Goal: Navigation & Orientation: Find specific page/section

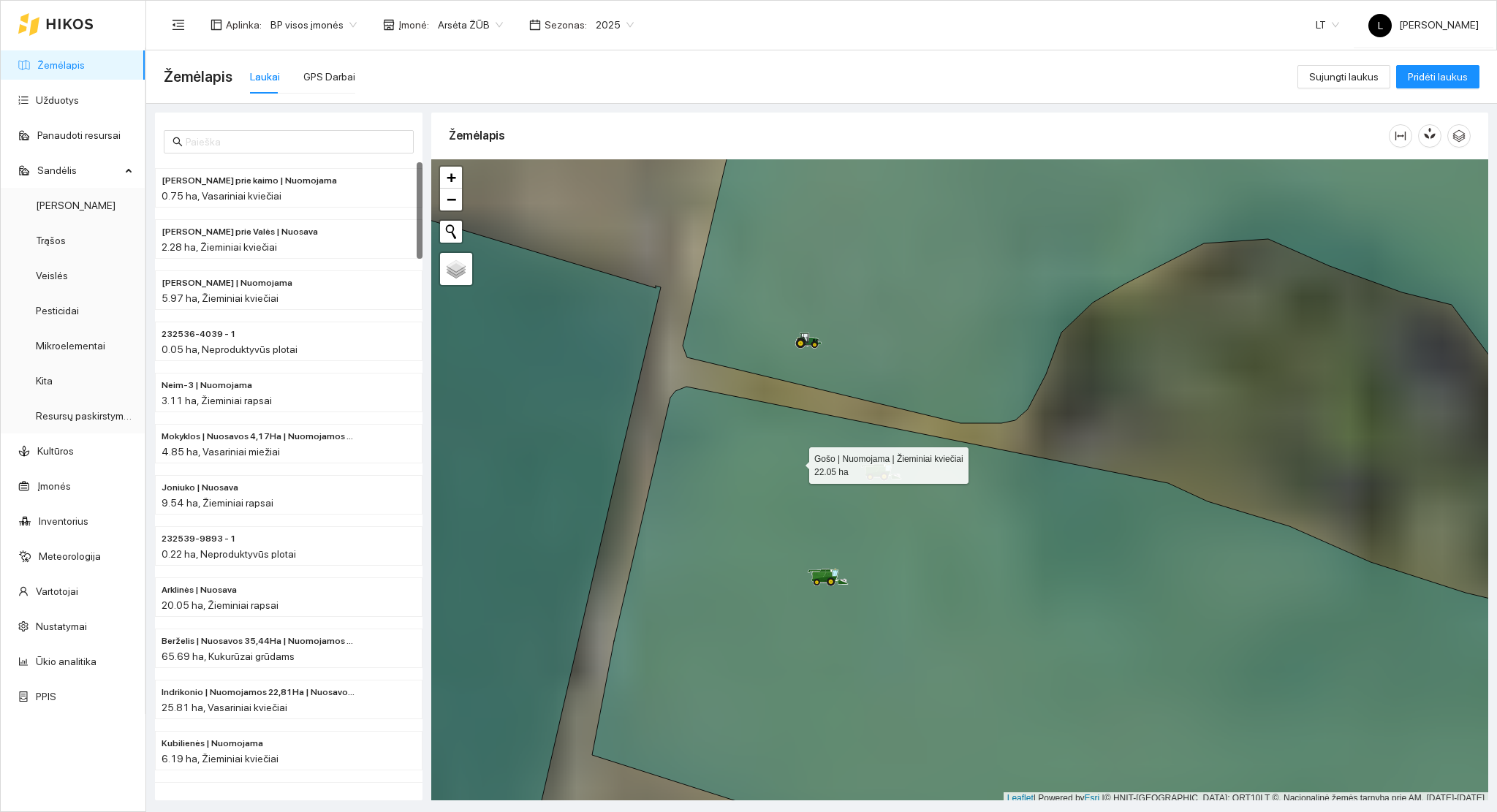
scroll to position [4, 0]
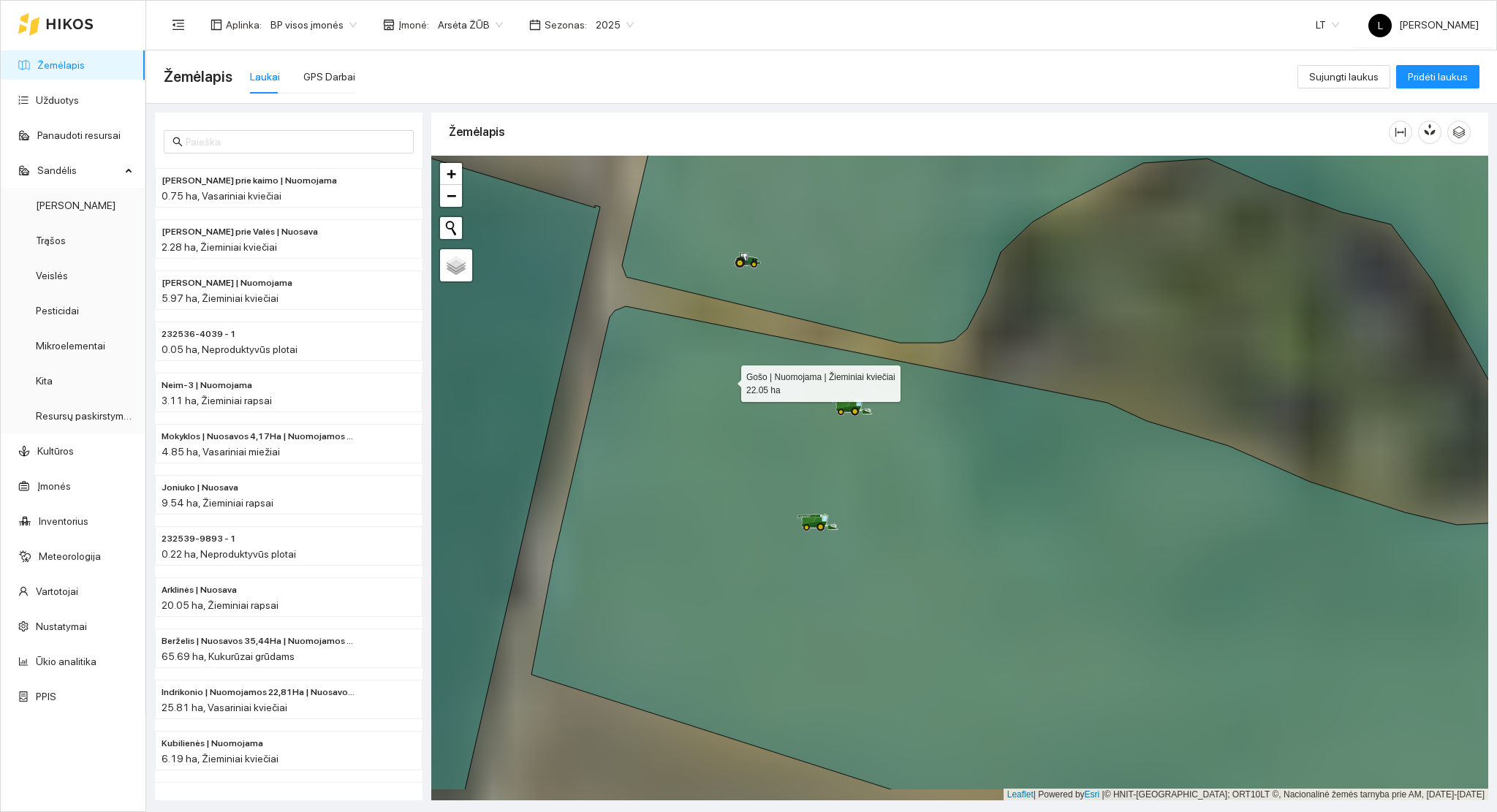
drag, startPoint x: 777, startPoint y: 444, endPoint x: 772, endPoint y: 406, distance: 38.3
click at [721, 371] on icon at bounding box center [1032, 401] width 1003 height 776
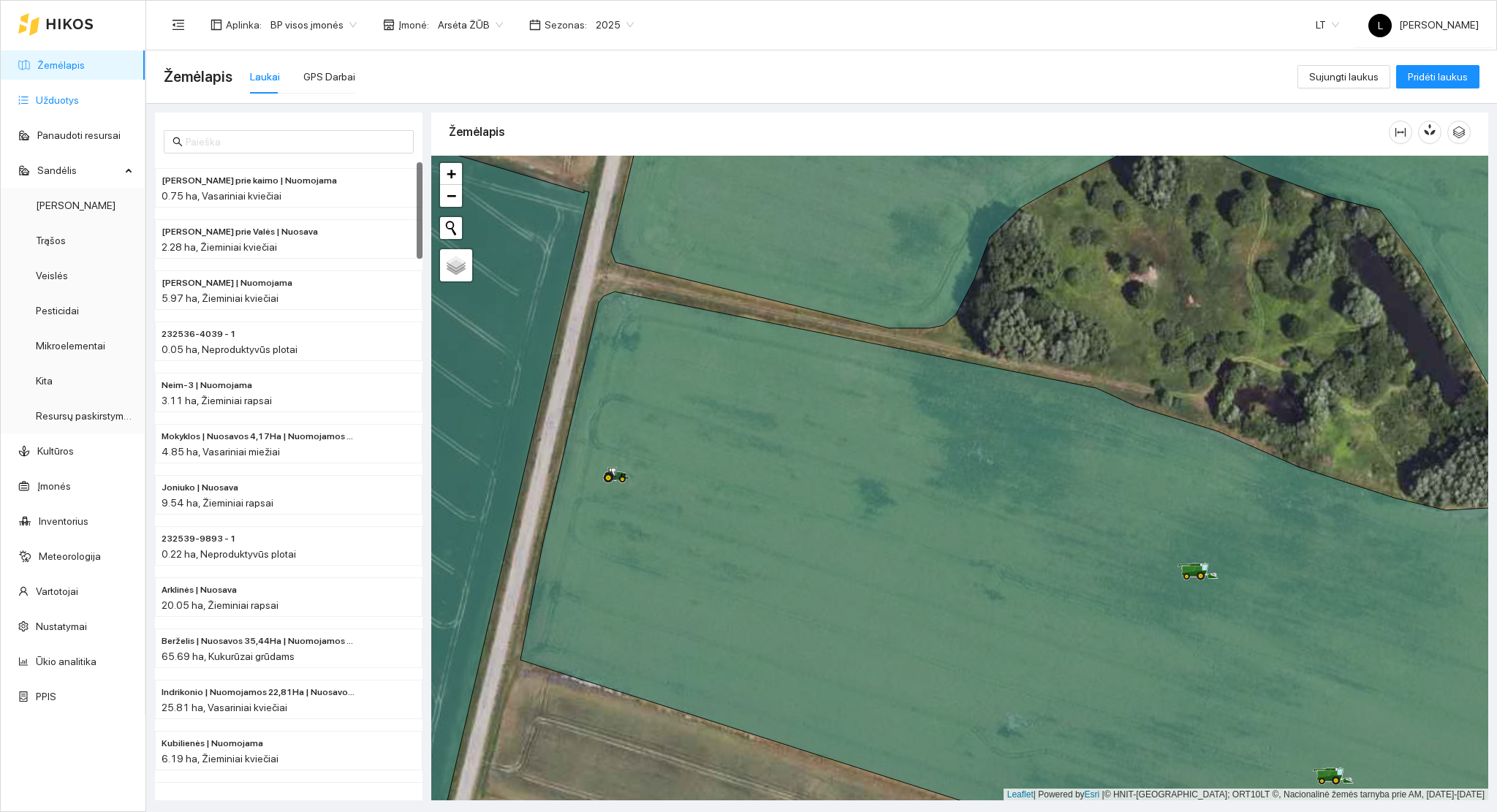
click at [66, 99] on link "Užduotys" at bounding box center [57, 100] width 43 height 12
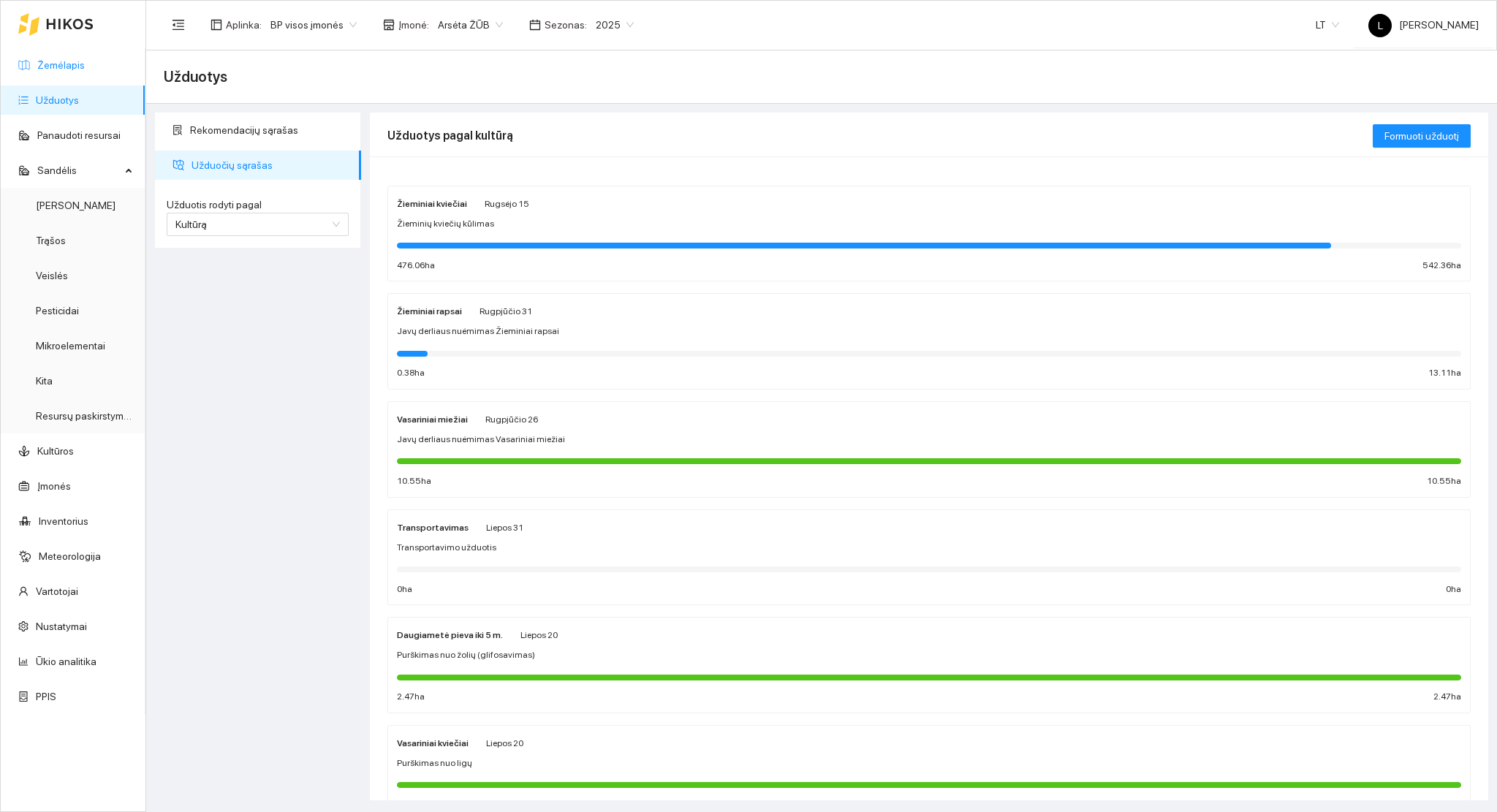
click at [51, 66] on link "Žemėlapis" at bounding box center [62, 64] width 48 height 12
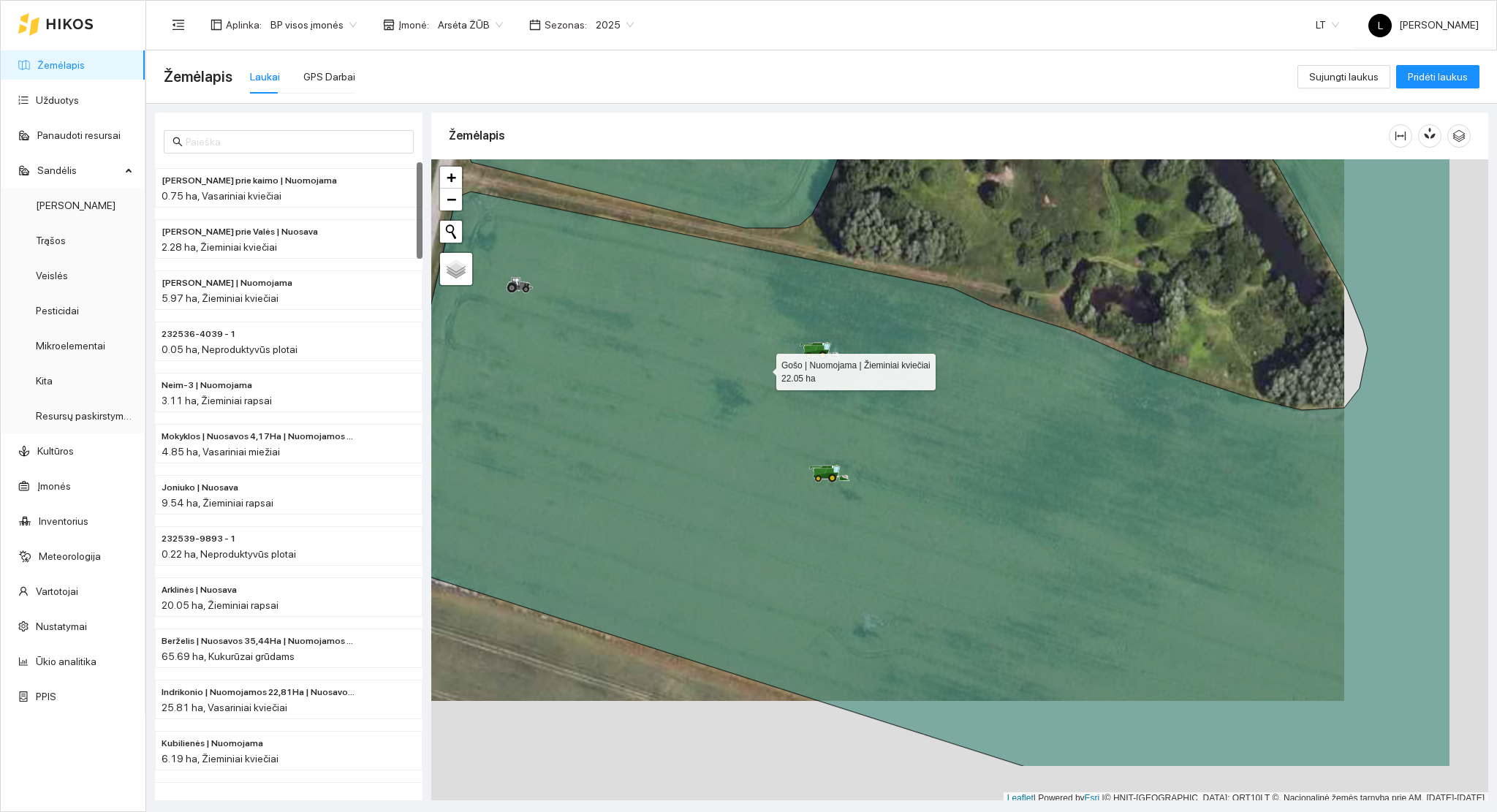
scroll to position [4, 0]
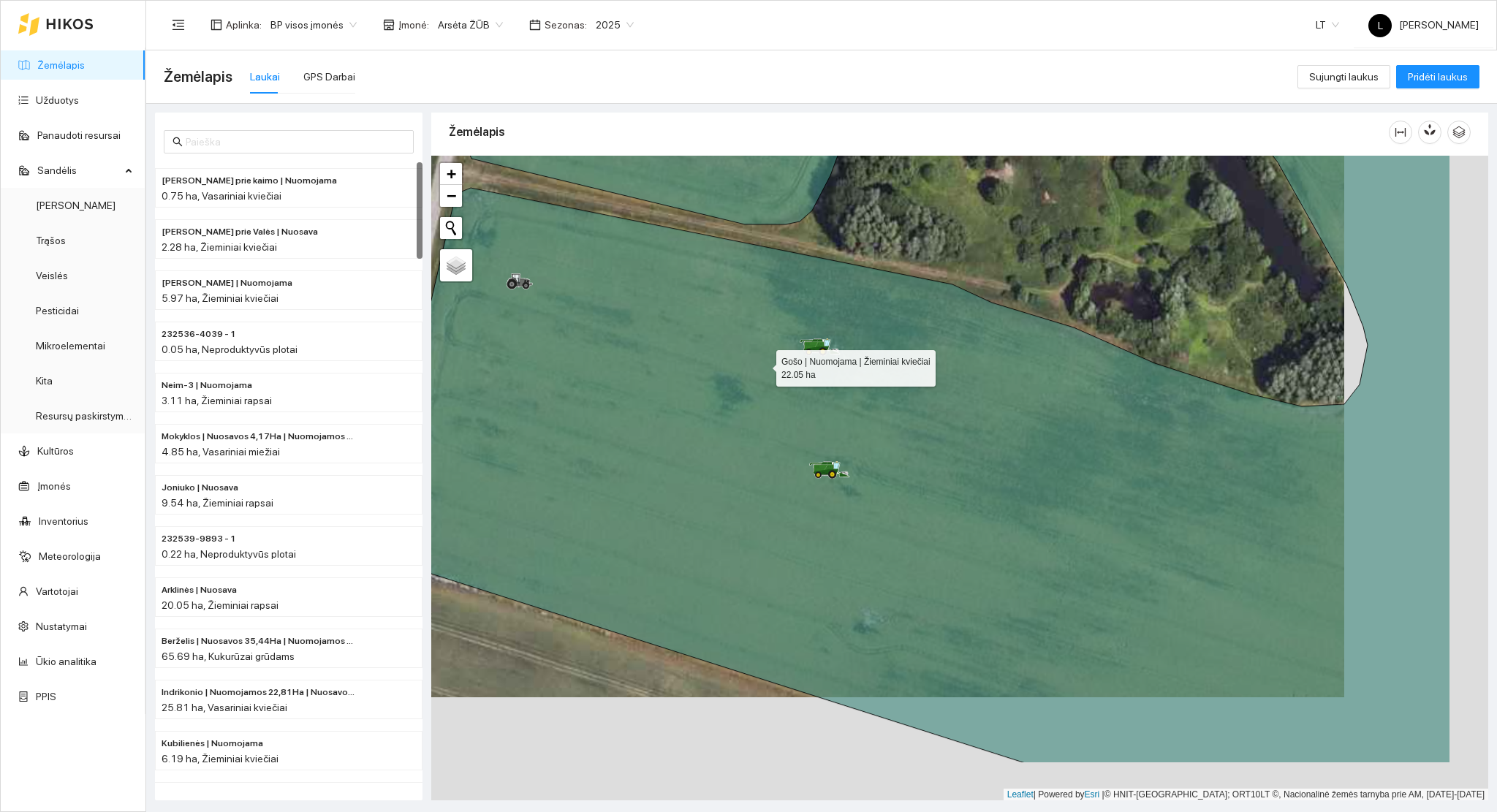
drag, startPoint x: 925, startPoint y: 477, endPoint x: 759, endPoint y: 363, distance: 201.4
click at [759, 363] on icon at bounding box center [914, 375] width 1075 height 779
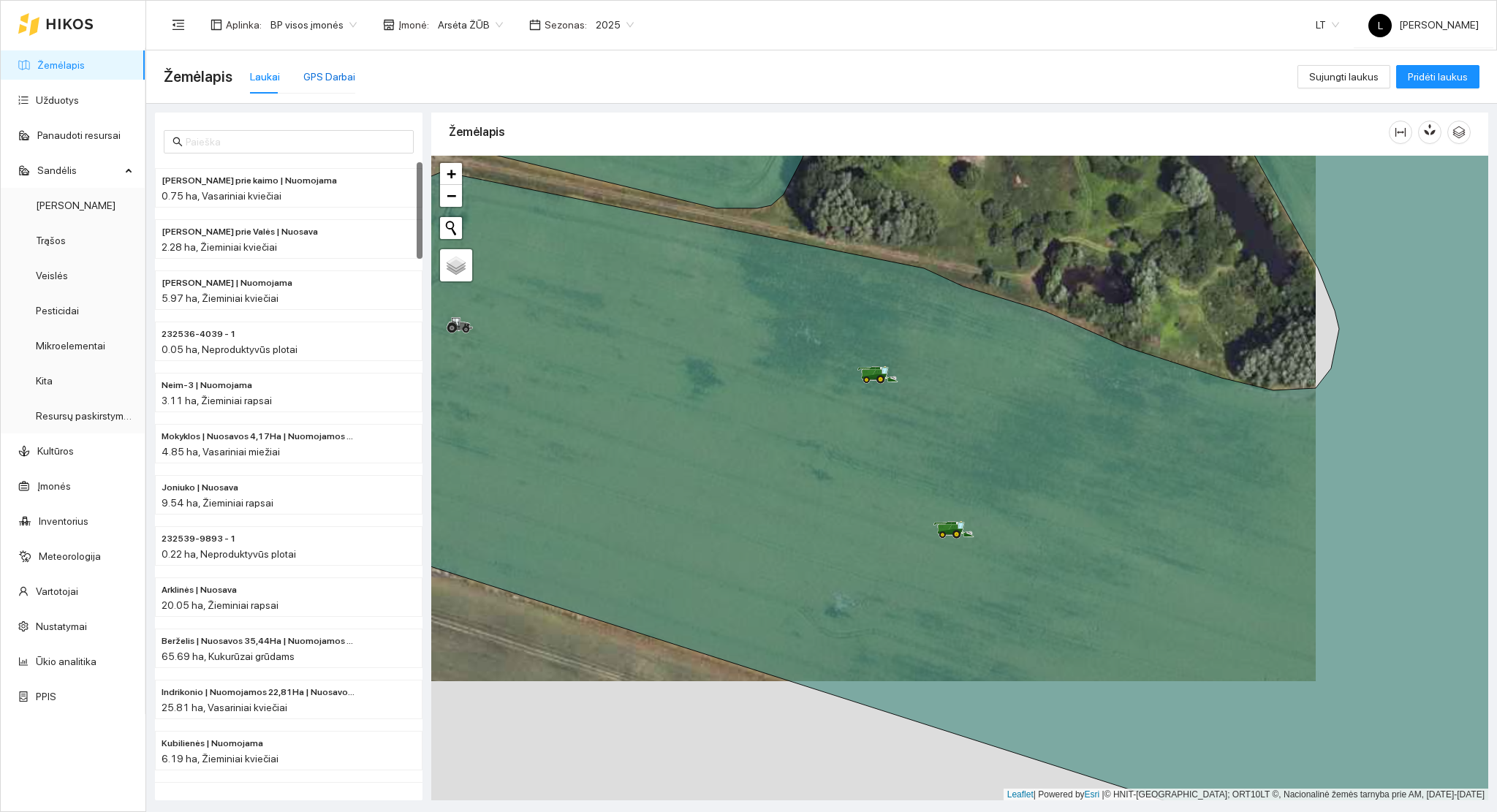
click at [345, 76] on div "GPS Darbai" at bounding box center [329, 76] width 51 height 16
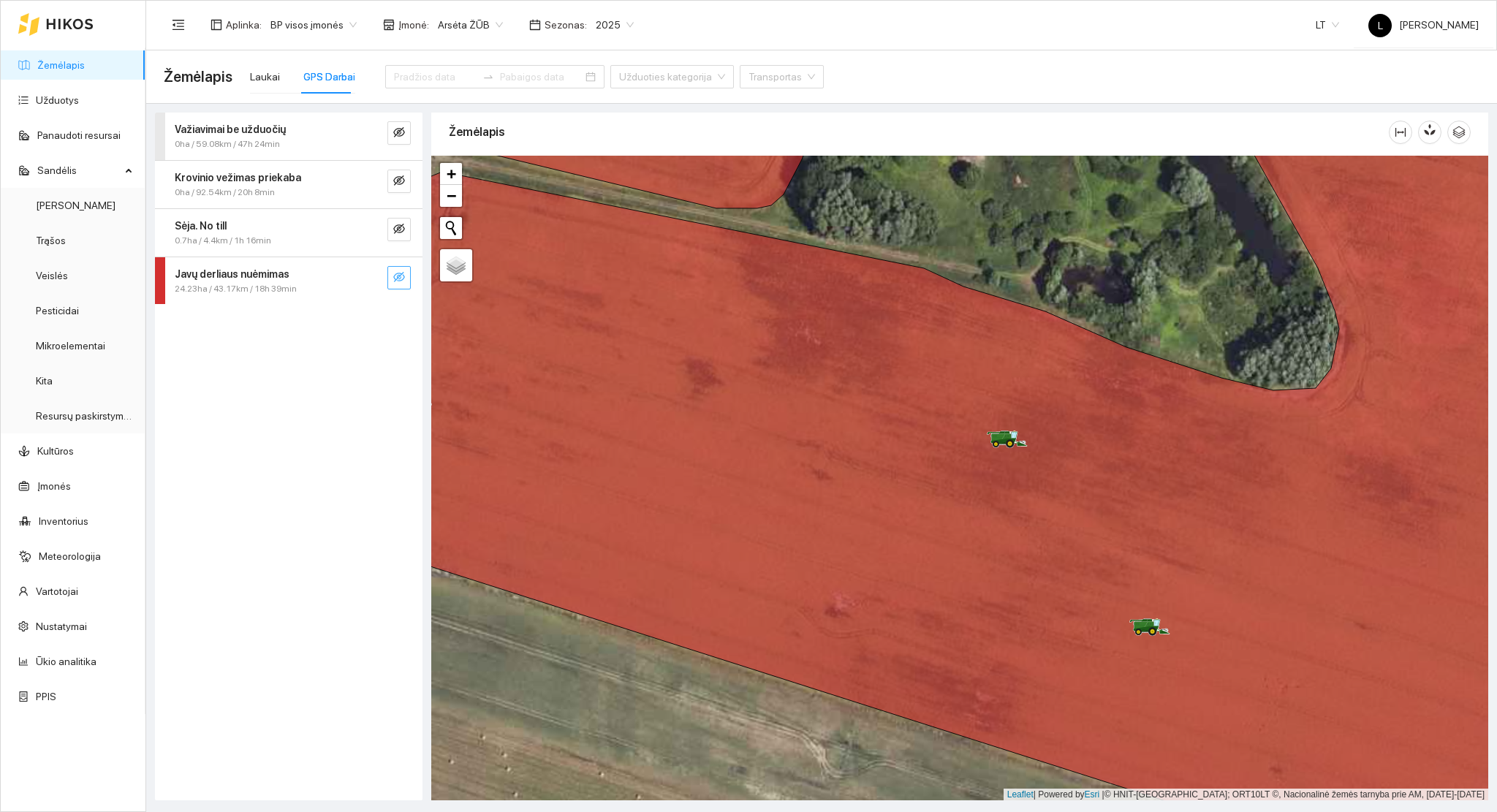
click at [406, 281] on button "button" at bounding box center [399, 277] width 23 height 23
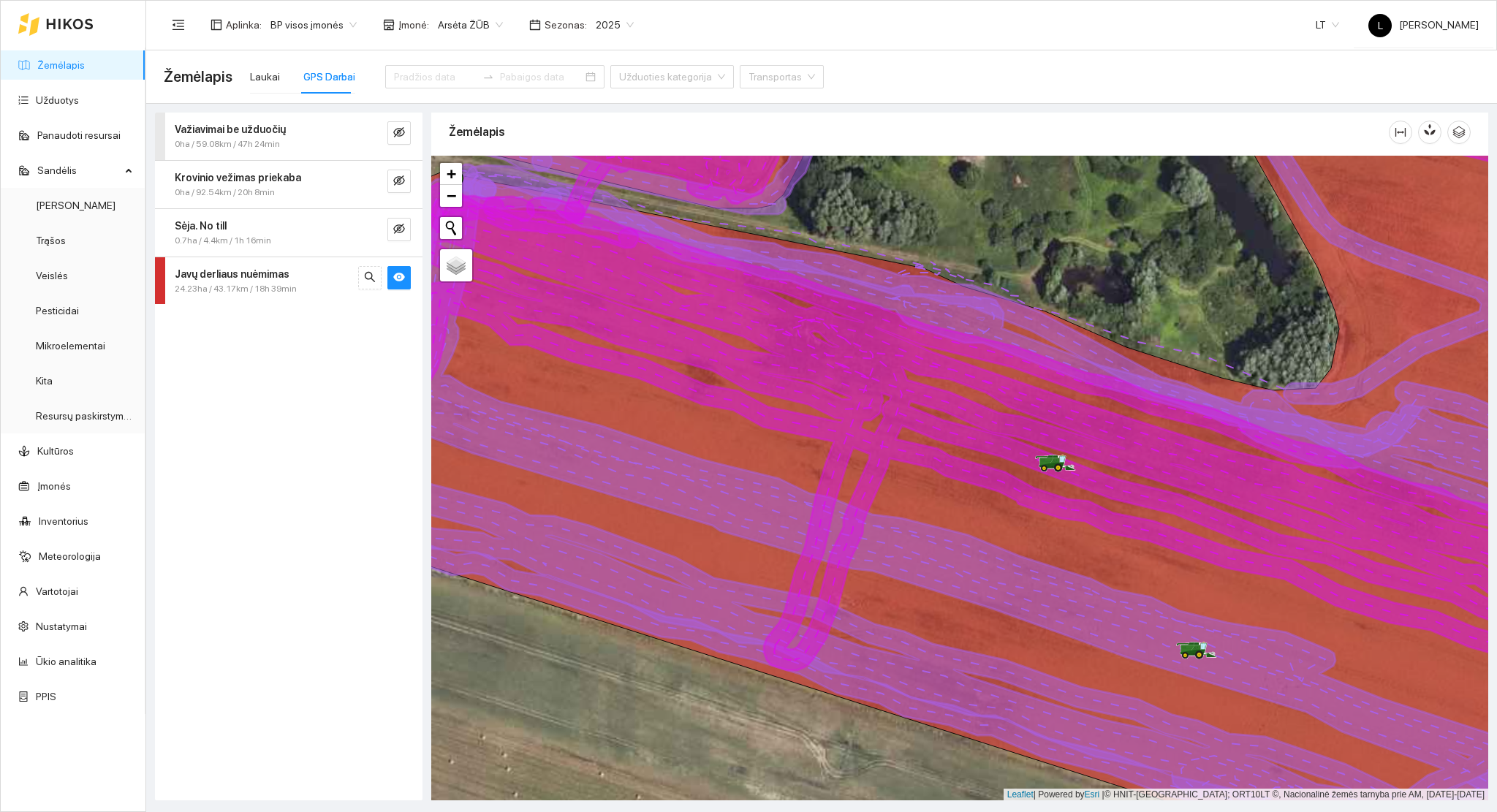
drag, startPoint x: 831, startPoint y: 452, endPoint x: 817, endPoint y: 411, distance: 43.3
click at [817, 411] on icon at bounding box center [988, 438] width 1215 height 509
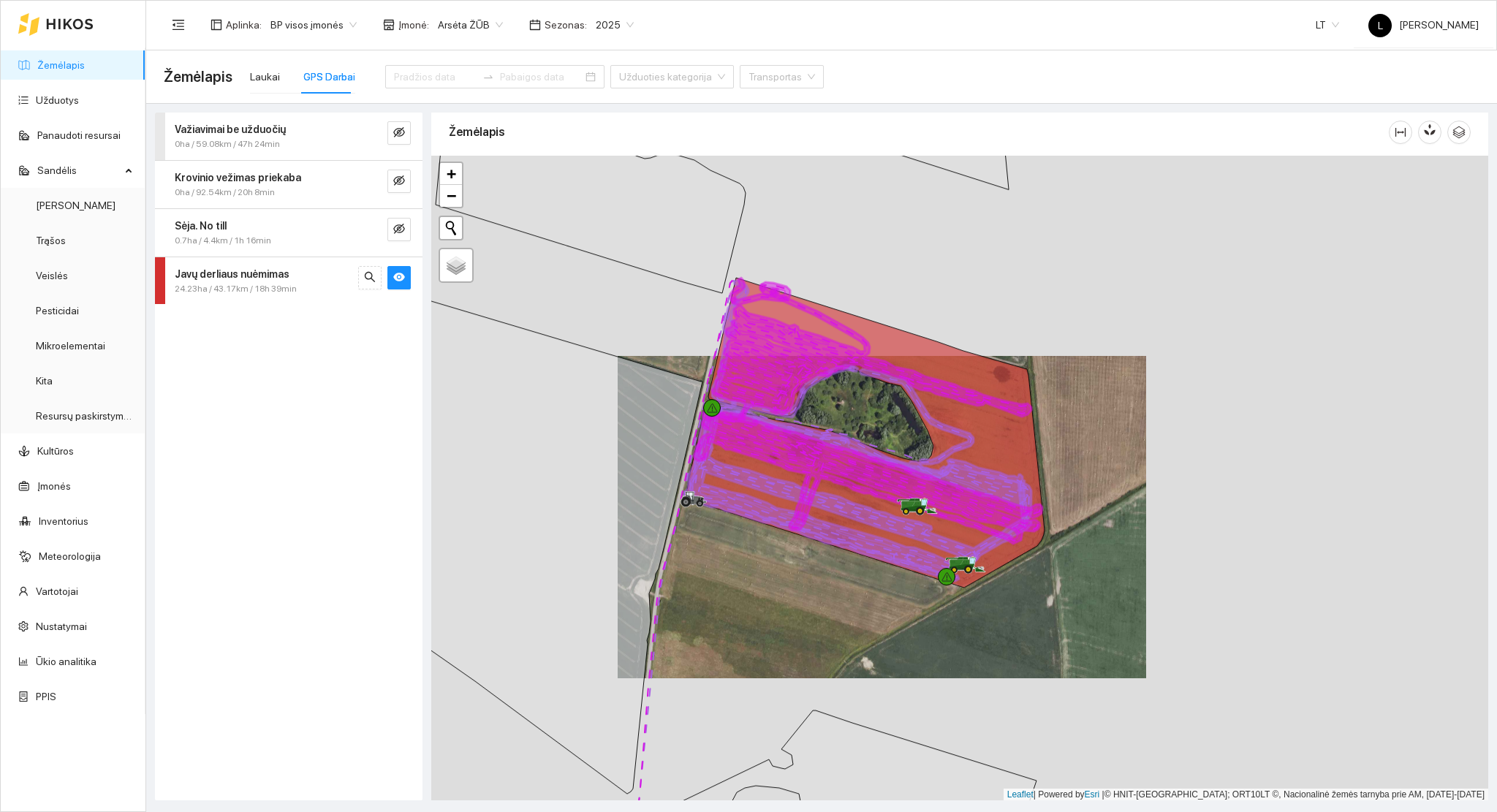
drag, startPoint x: 807, startPoint y: 601, endPoint x: 928, endPoint y: 328, distance: 298.6
click at [928, 328] on div at bounding box center [959, 478] width 1057 height 645
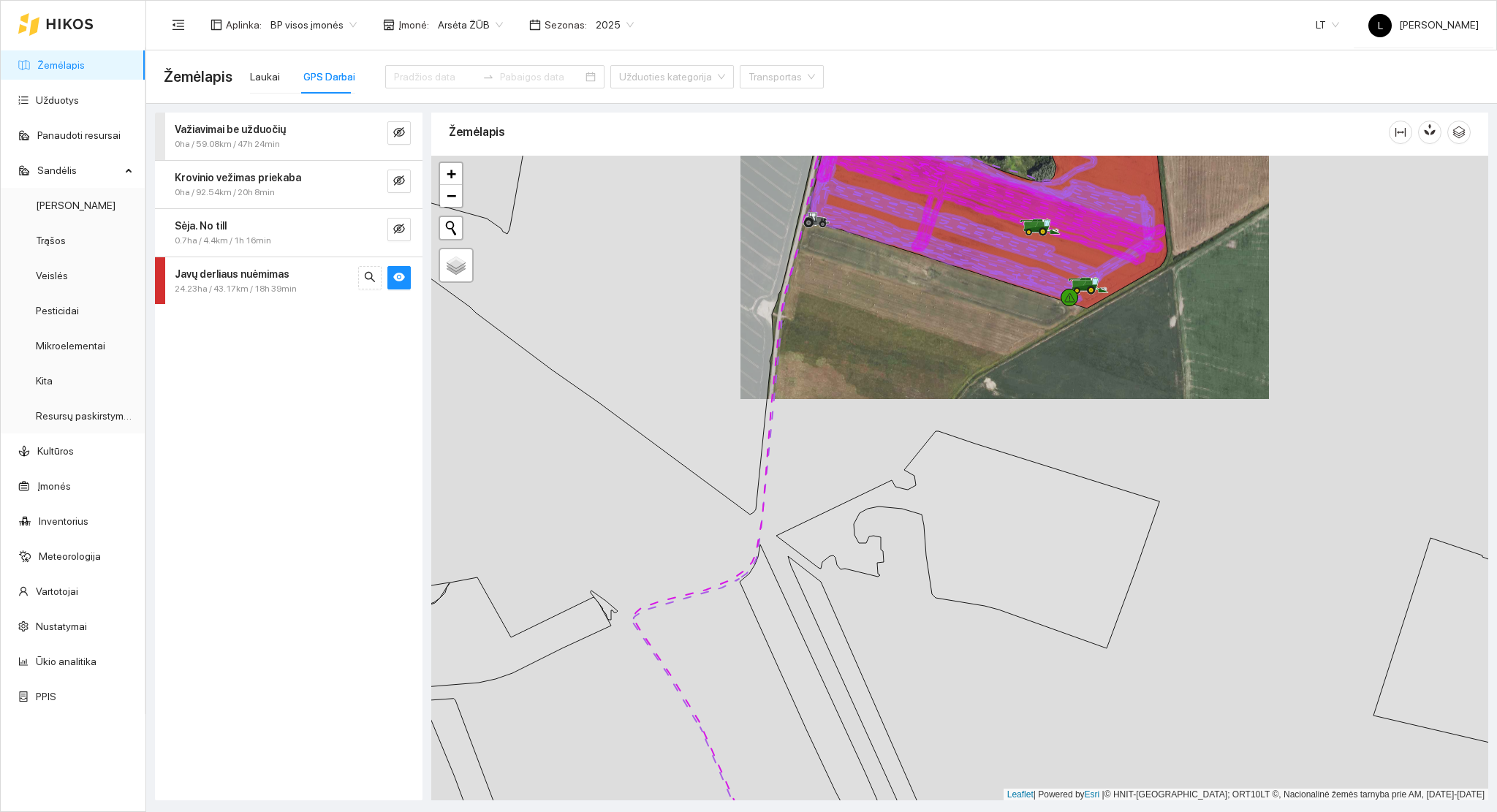
drag, startPoint x: 943, startPoint y: 615, endPoint x: 901, endPoint y: 316, distance: 301.9
click at [902, 315] on div at bounding box center [959, 478] width 1057 height 645
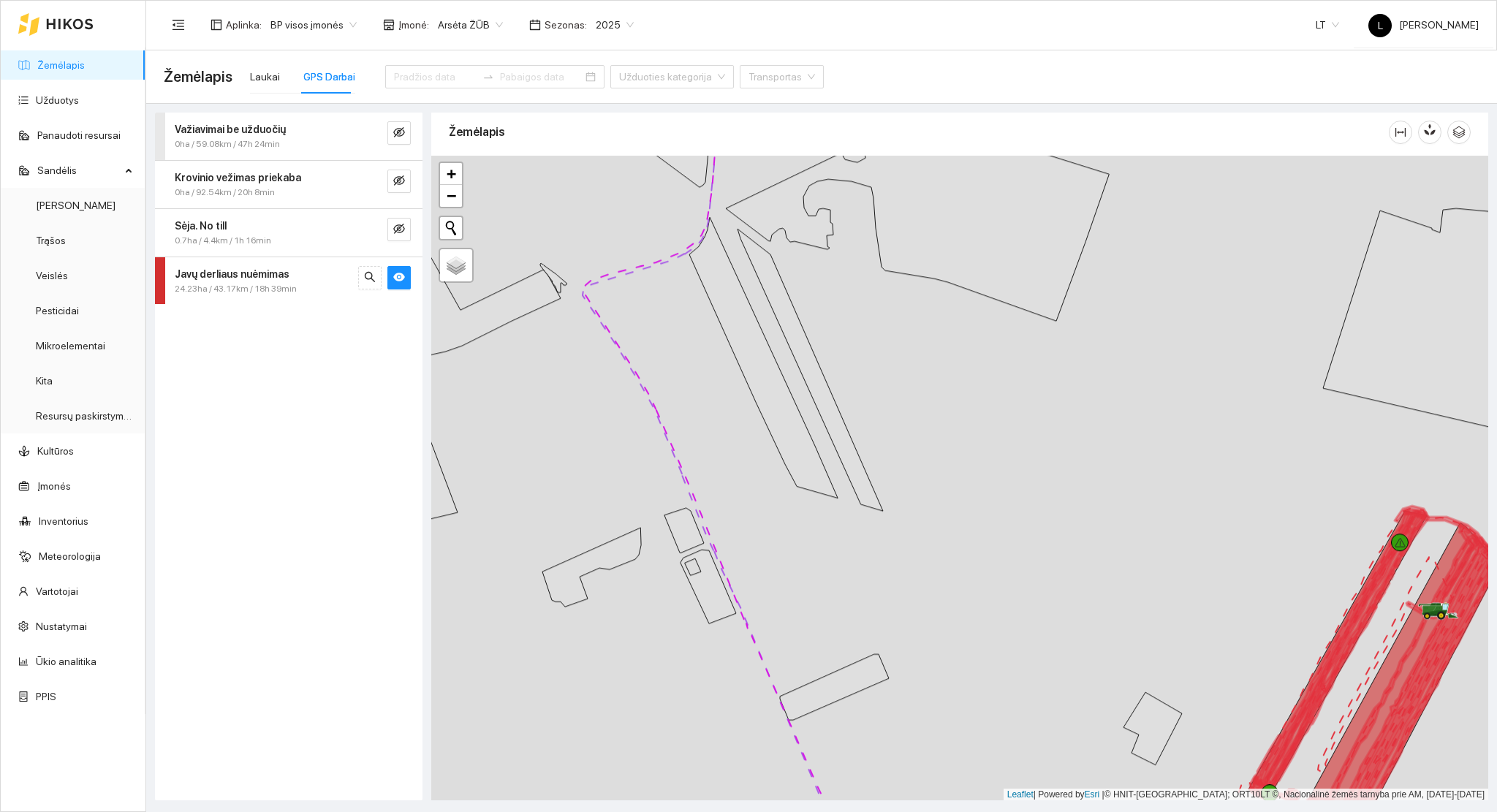
drag, startPoint x: 932, startPoint y: 563, endPoint x: 859, endPoint y: 414, distance: 165.9
click at [859, 414] on div at bounding box center [959, 478] width 1057 height 645
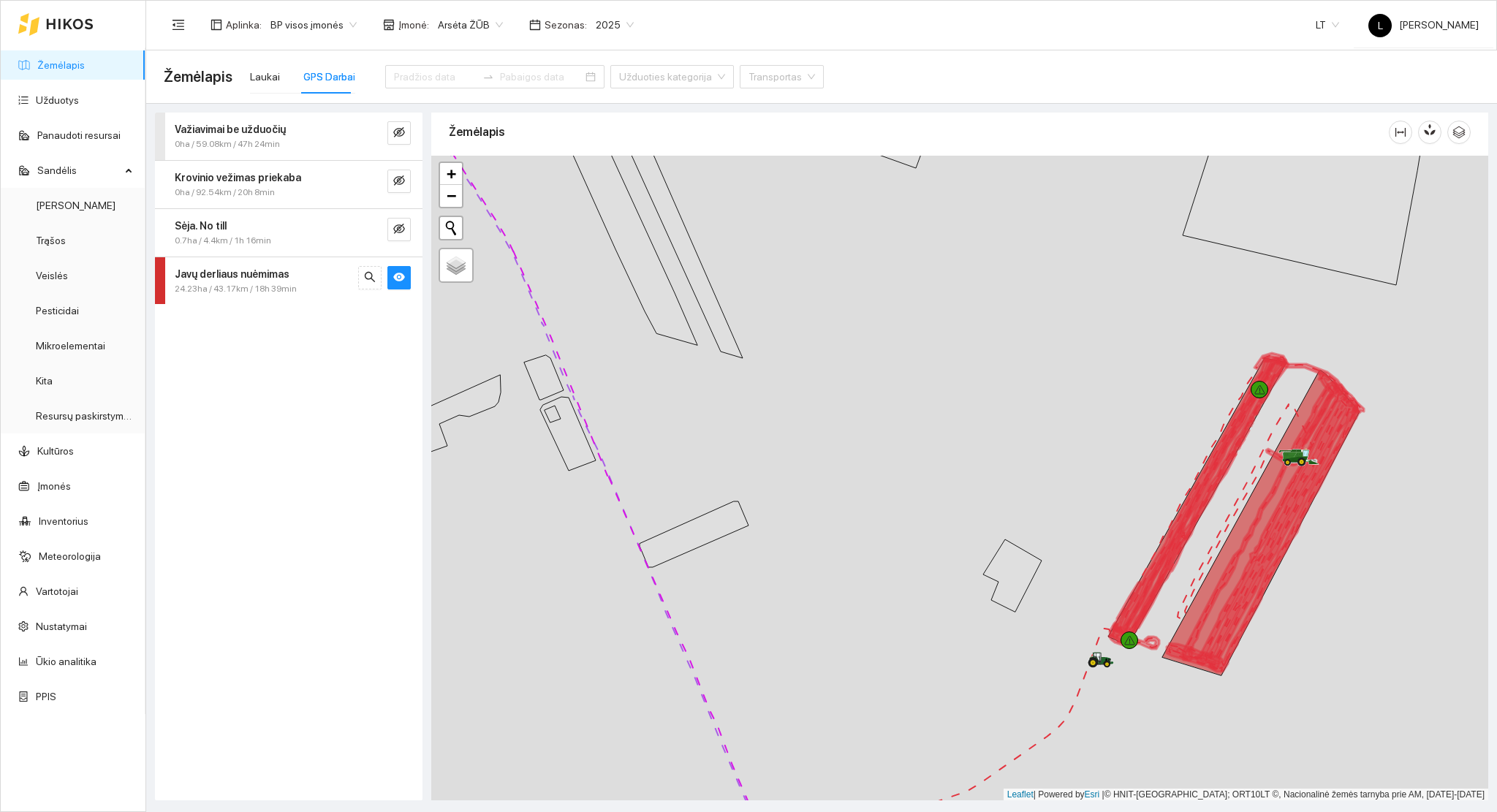
drag, startPoint x: 1046, startPoint y: 463, endPoint x: 919, endPoint y: 488, distance: 129.4
click at [879, 463] on div at bounding box center [959, 478] width 1057 height 645
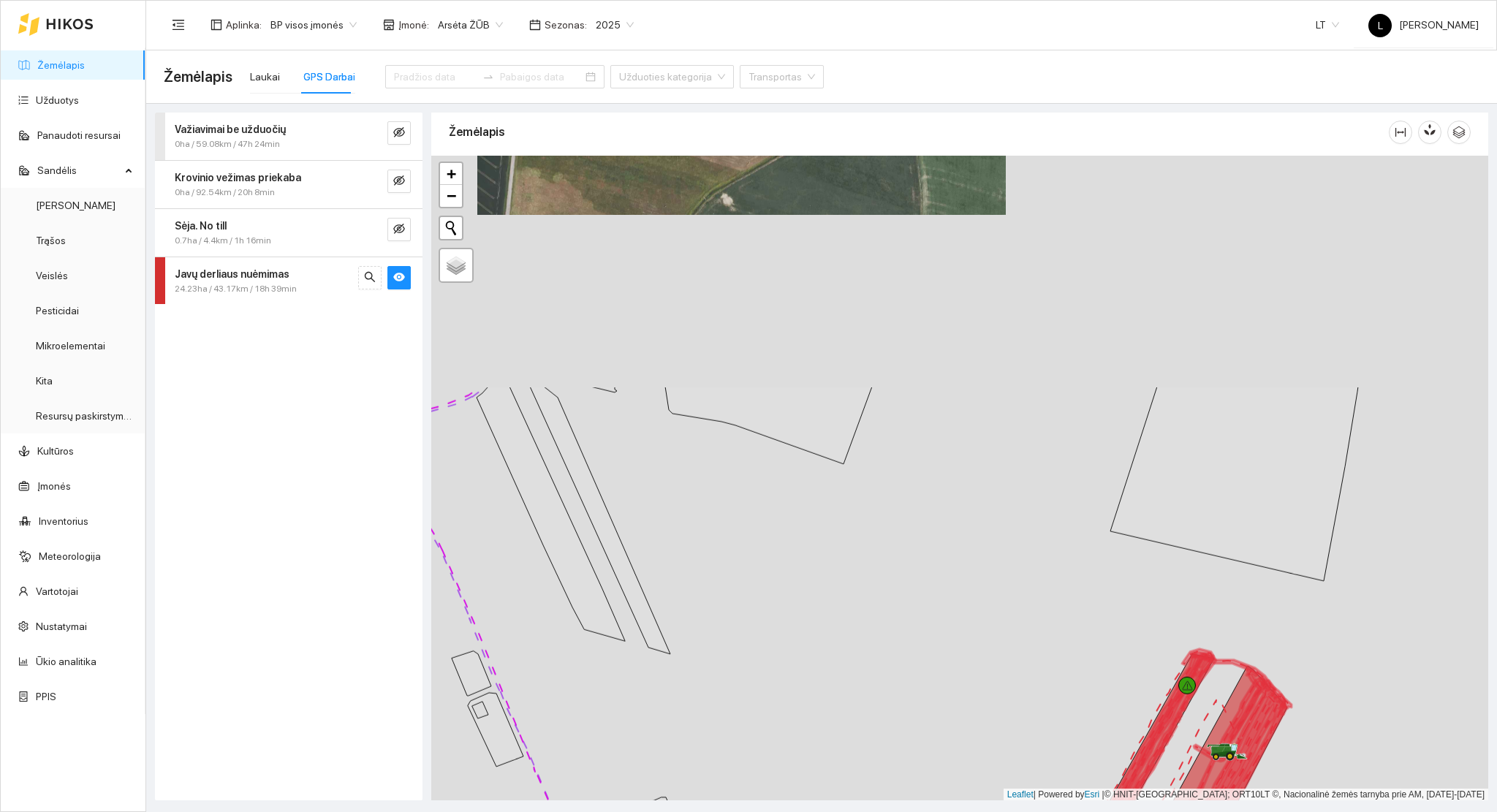
drag, startPoint x: 994, startPoint y: 747, endPoint x: 910, endPoint y: 599, distance: 170.2
click at [999, 784] on div at bounding box center [959, 478] width 1057 height 645
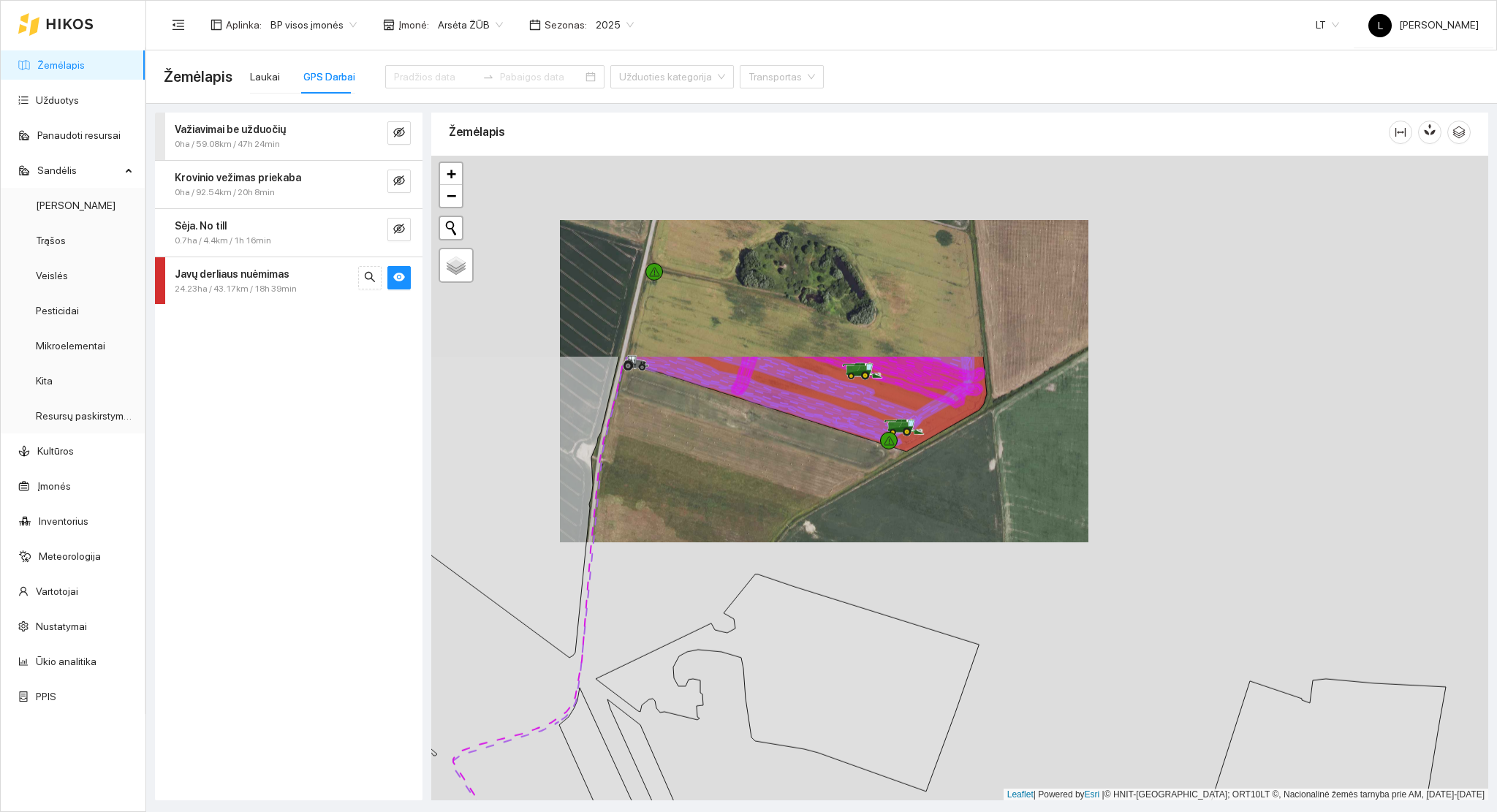
drag, startPoint x: 948, startPoint y: 766, endPoint x: 890, endPoint y: 613, distance: 163.6
click at [947, 766] on div at bounding box center [959, 478] width 1057 height 645
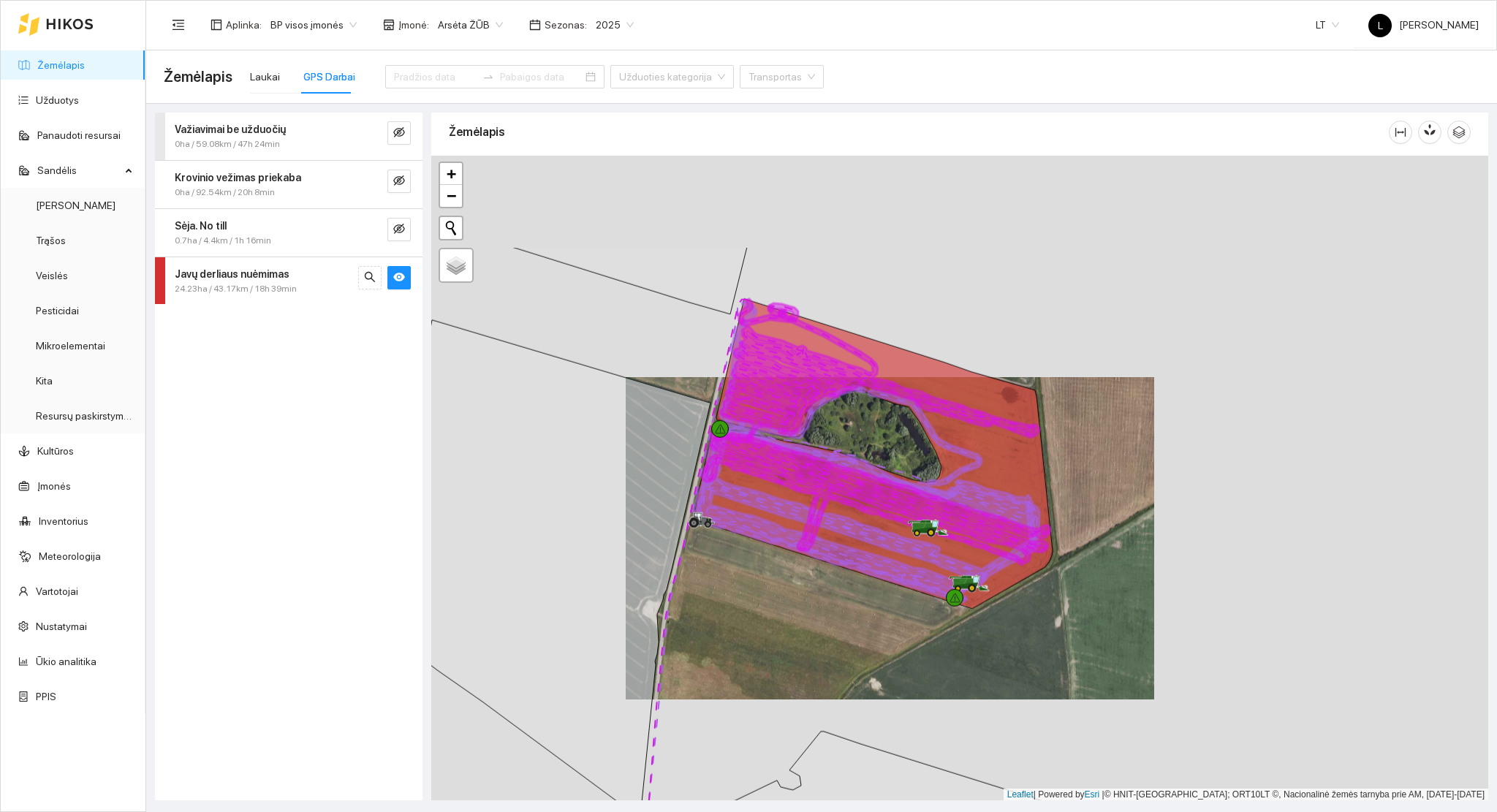
drag, startPoint x: 864, startPoint y: 545, endPoint x: 893, endPoint y: 621, distance: 81.3
click at [893, 621] on div at bounding box center [959, 478] width 1057 height 645
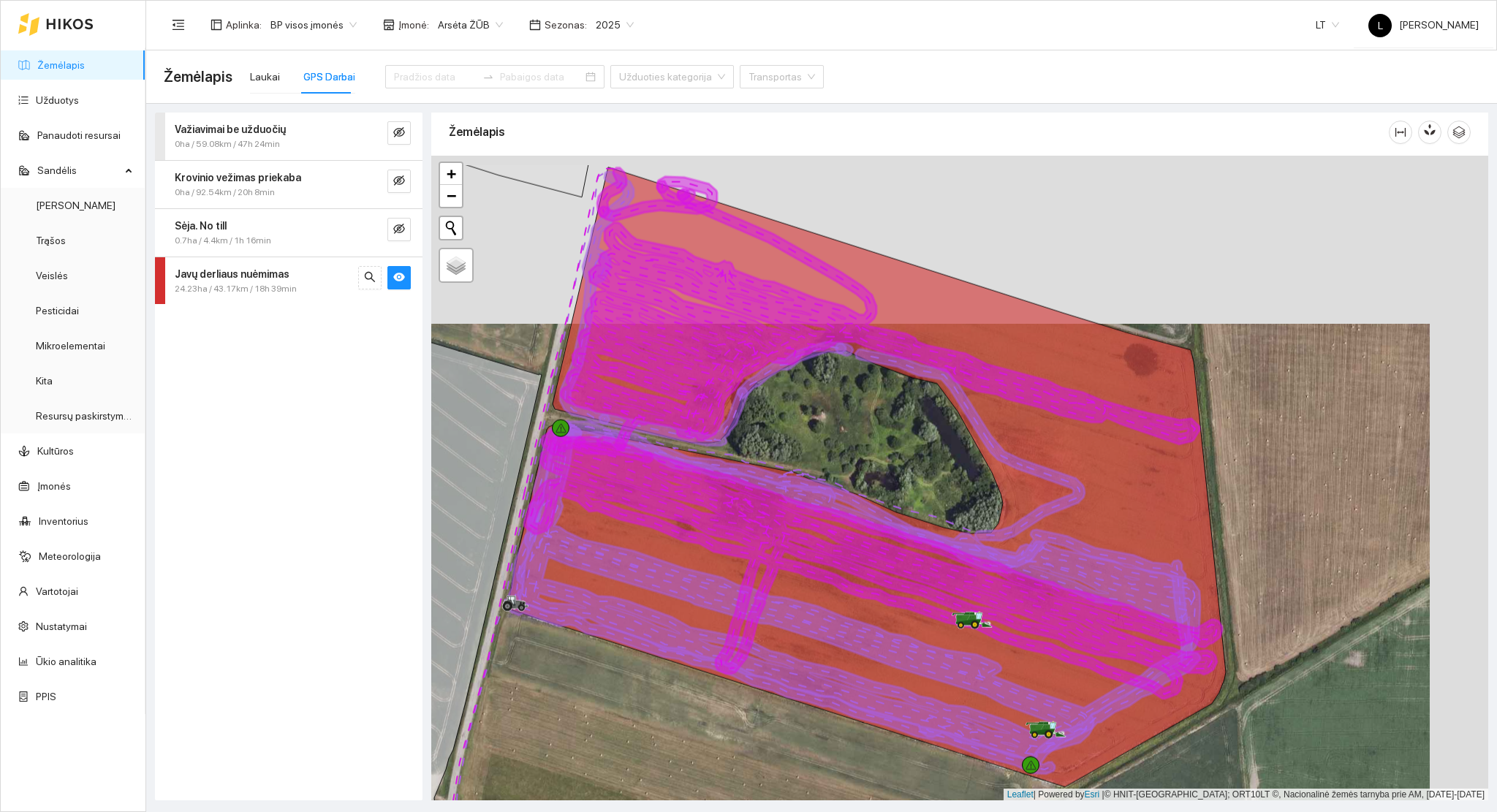
drag, startPoint x: 854, startPoint y: 462, endPoint x: 834, endPoint y: 547, distance: 87.3
click at [835, 547] on icon at bounding box center [873, 565] width 698 height 268
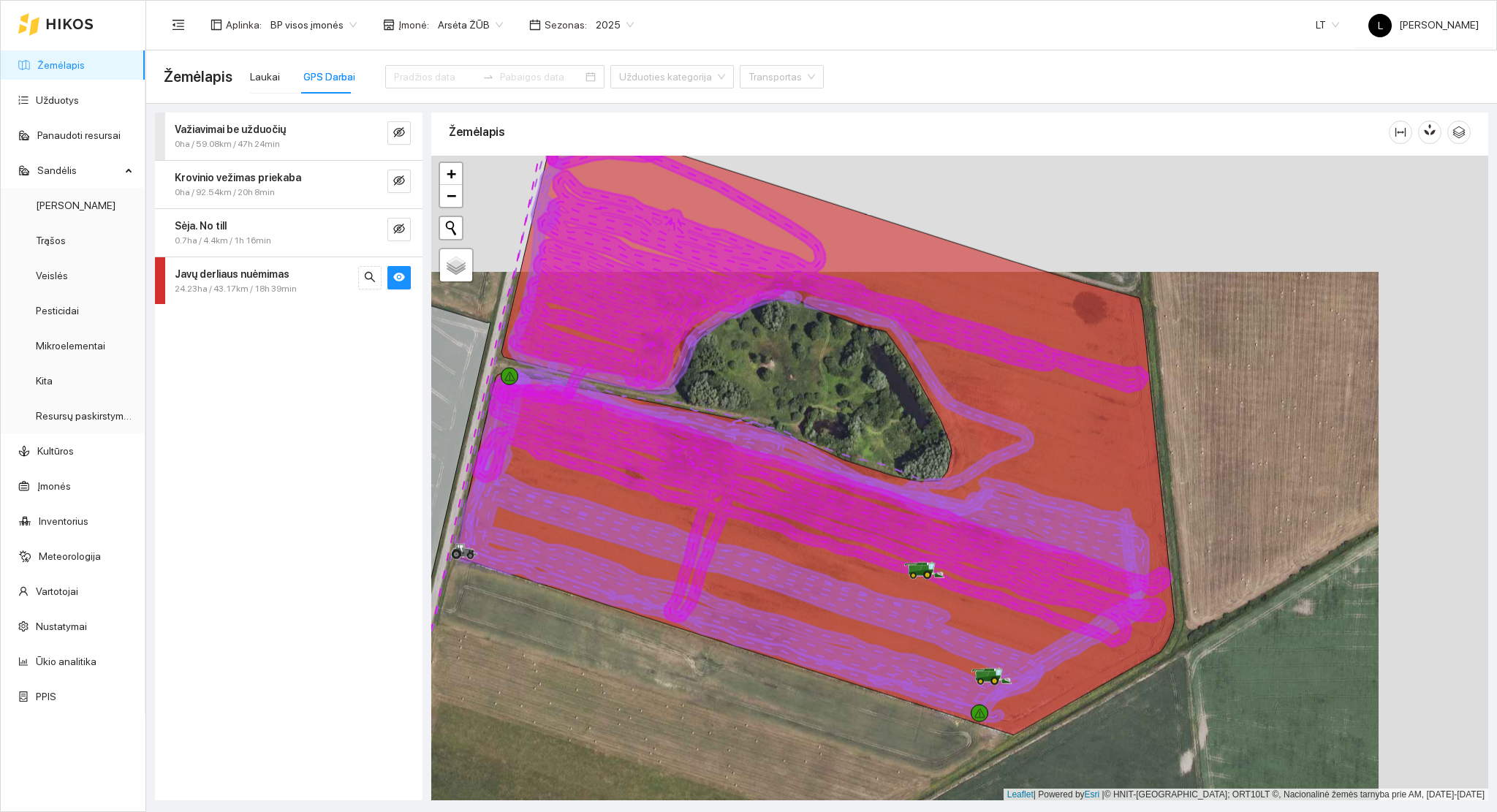
drag, startPoint x: 807, startPoint y: 510, endPoint x: 770, endPoint y: 466, distance: 57.5
click at [770, 466] on icon at bounding box center [822, 513] width 698 height 268
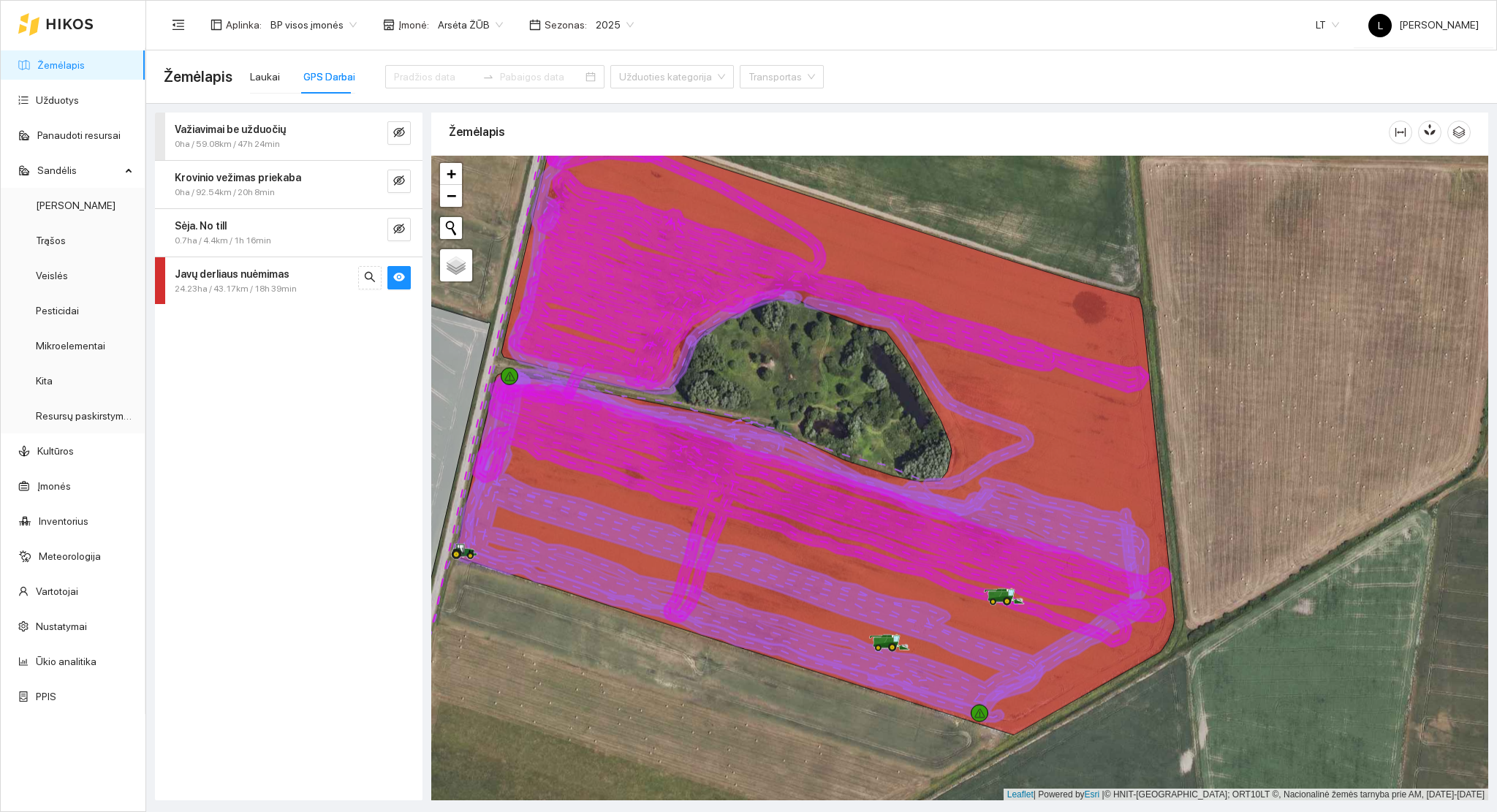
click at [946, 705] on icon at bounding box center [730, 592] width 548 height 258
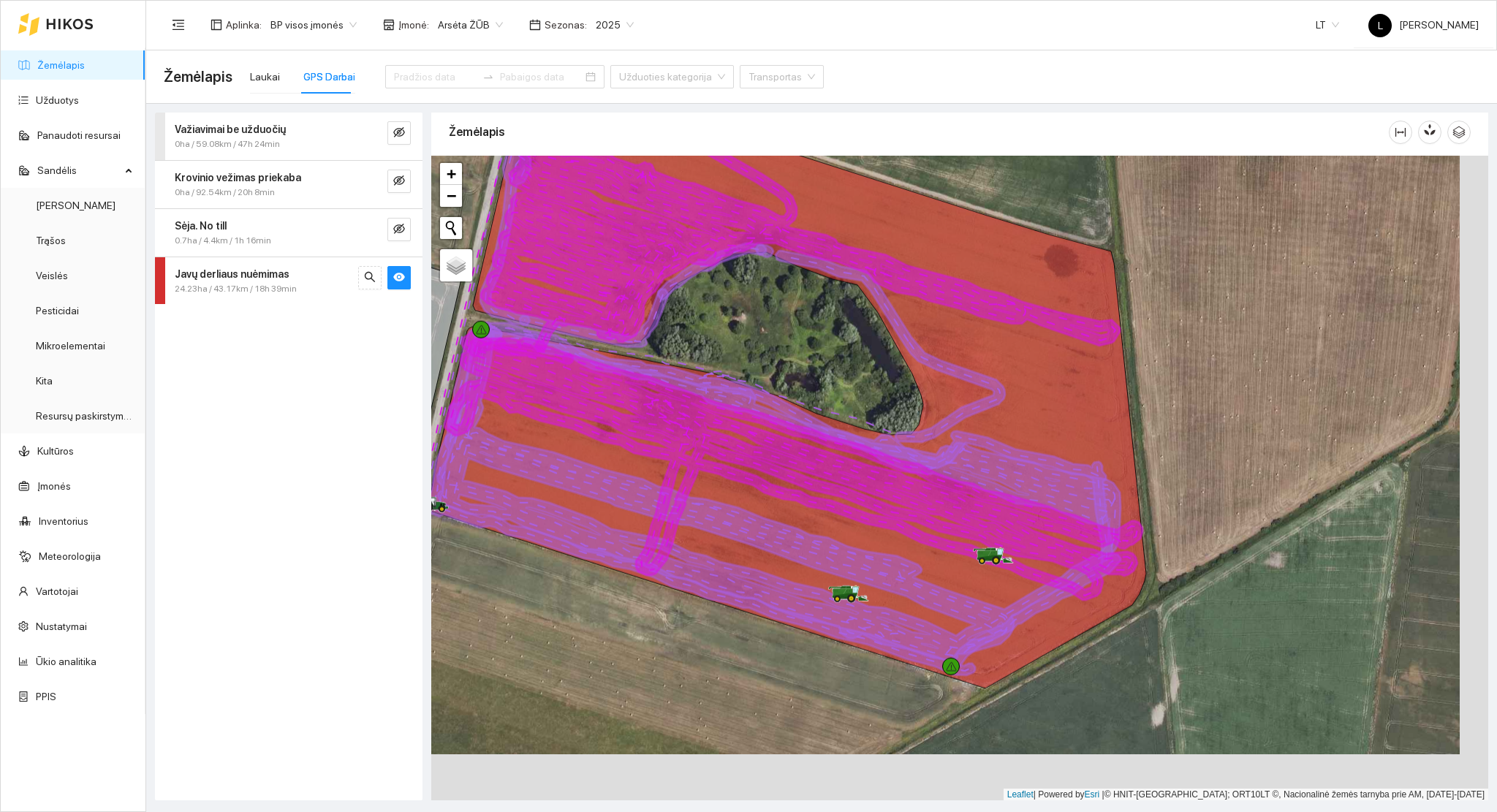
drag, startPoint x: 878, startPoint y: 746, endPoint x: 842, endPoint y: 691, distance: 65.7
click at [842, 691] on div at bounding box center [959, 478] width 1057 height 645
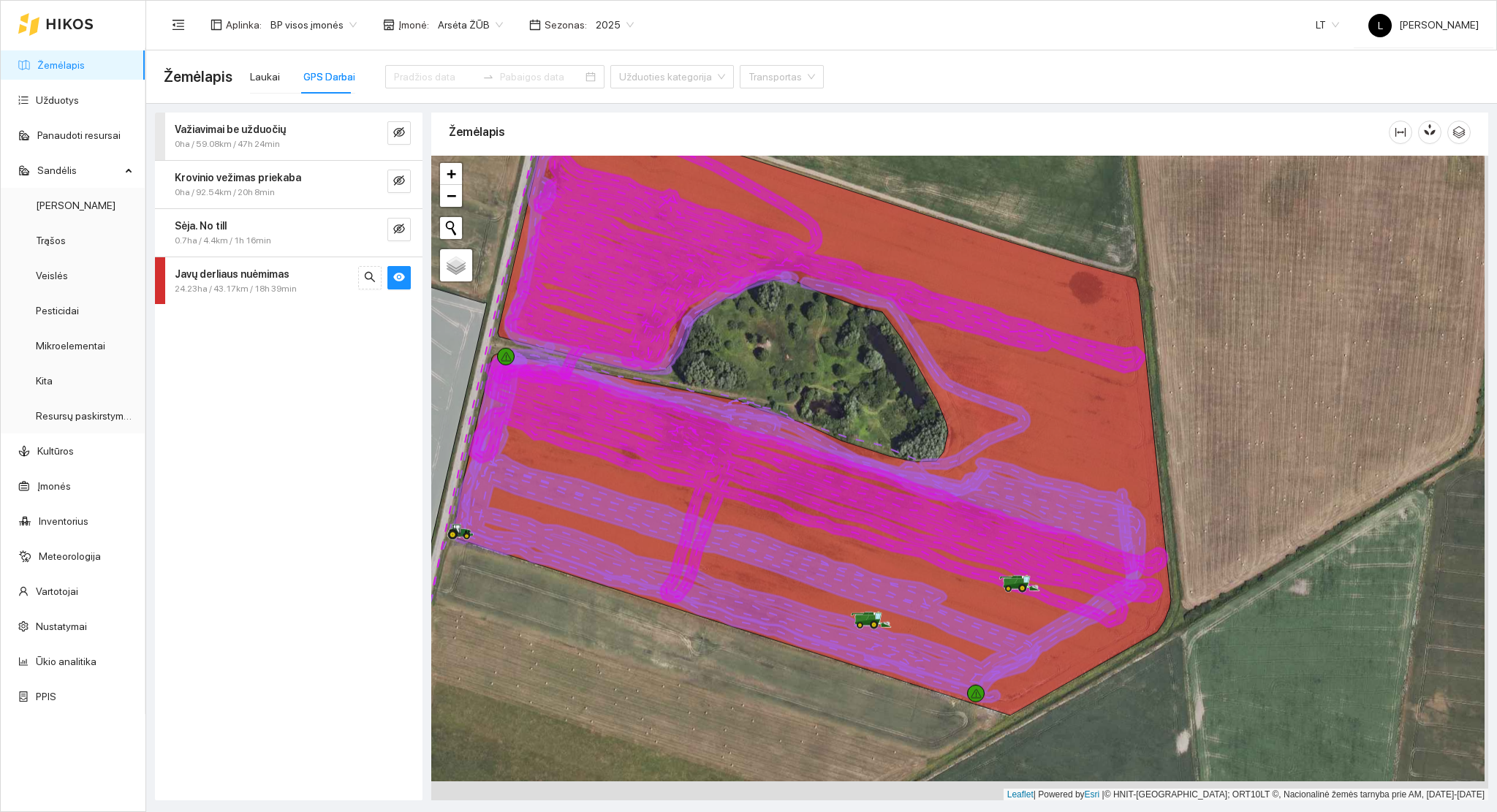
drag, startPoint x: 842, startPoint y: 691, endPoint x: 874, endPoint y: 726, distance: 47.4
click at [874, 726] on div at bounding box center [959, 478] width 1057 height 645
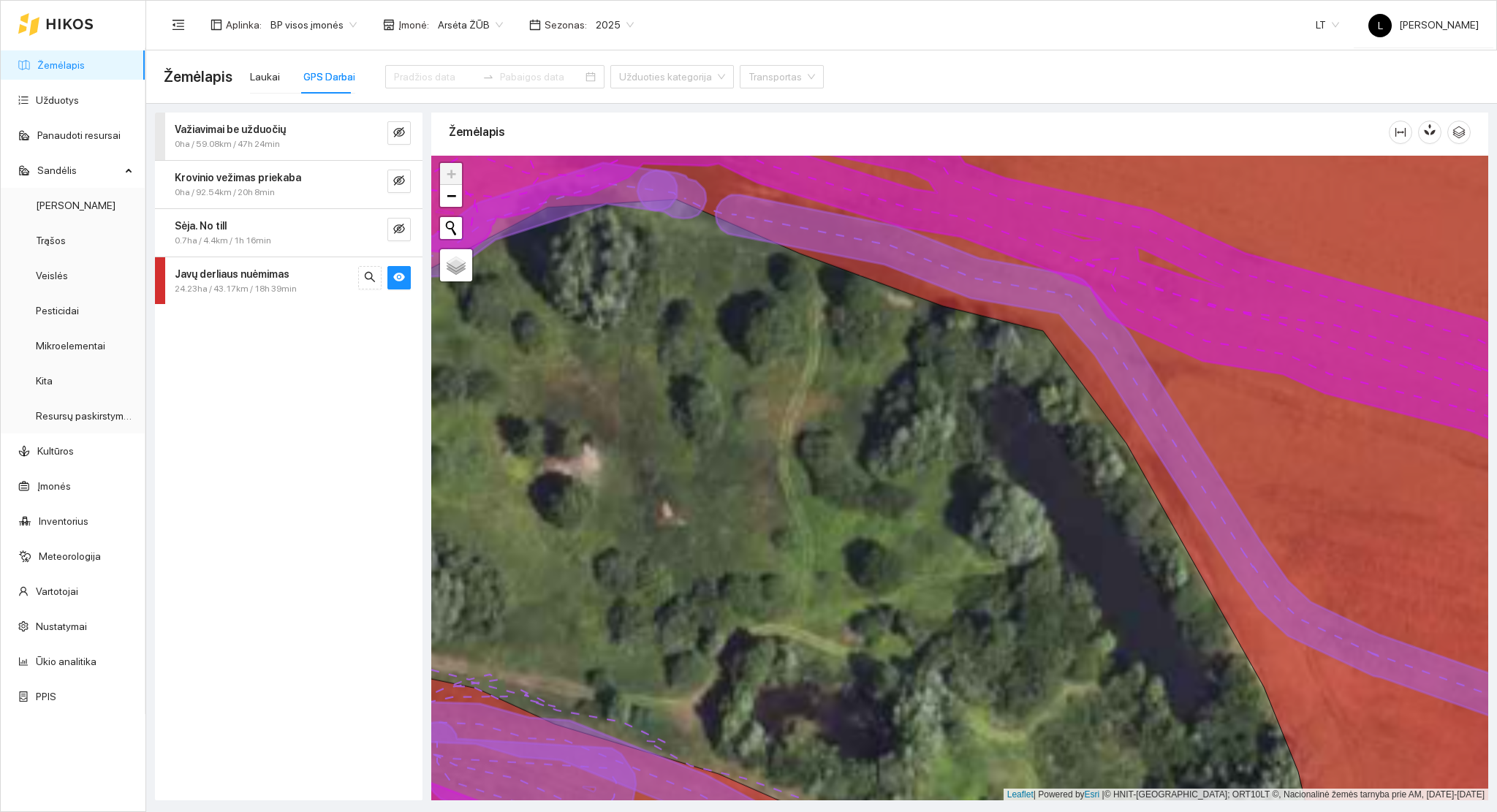
drag, startPoint x: 787, startPoint y: 460, endPoint x: 1109, endPoint y: 406, distance: 326.5
click at [1109, 406] on div at bounding box center [959, 478] width 1057 height 645
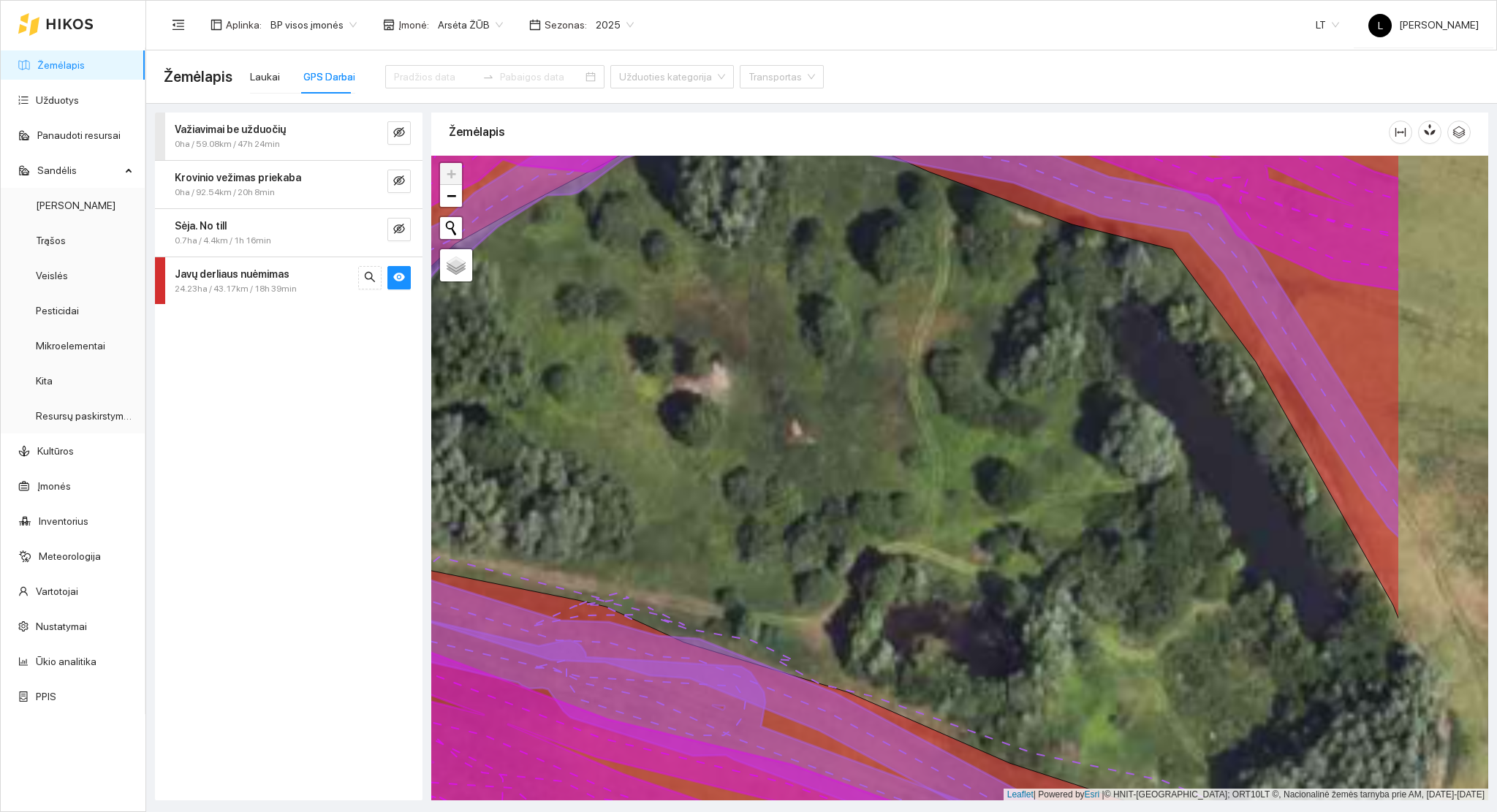
drag, startPoint x: 1117, startPoint y: 520, endPoint x: 921, endPoint y: 490, distance: 198.3
click at [921, 490] on div at bounding box center [959, 478] width 1057 height 645
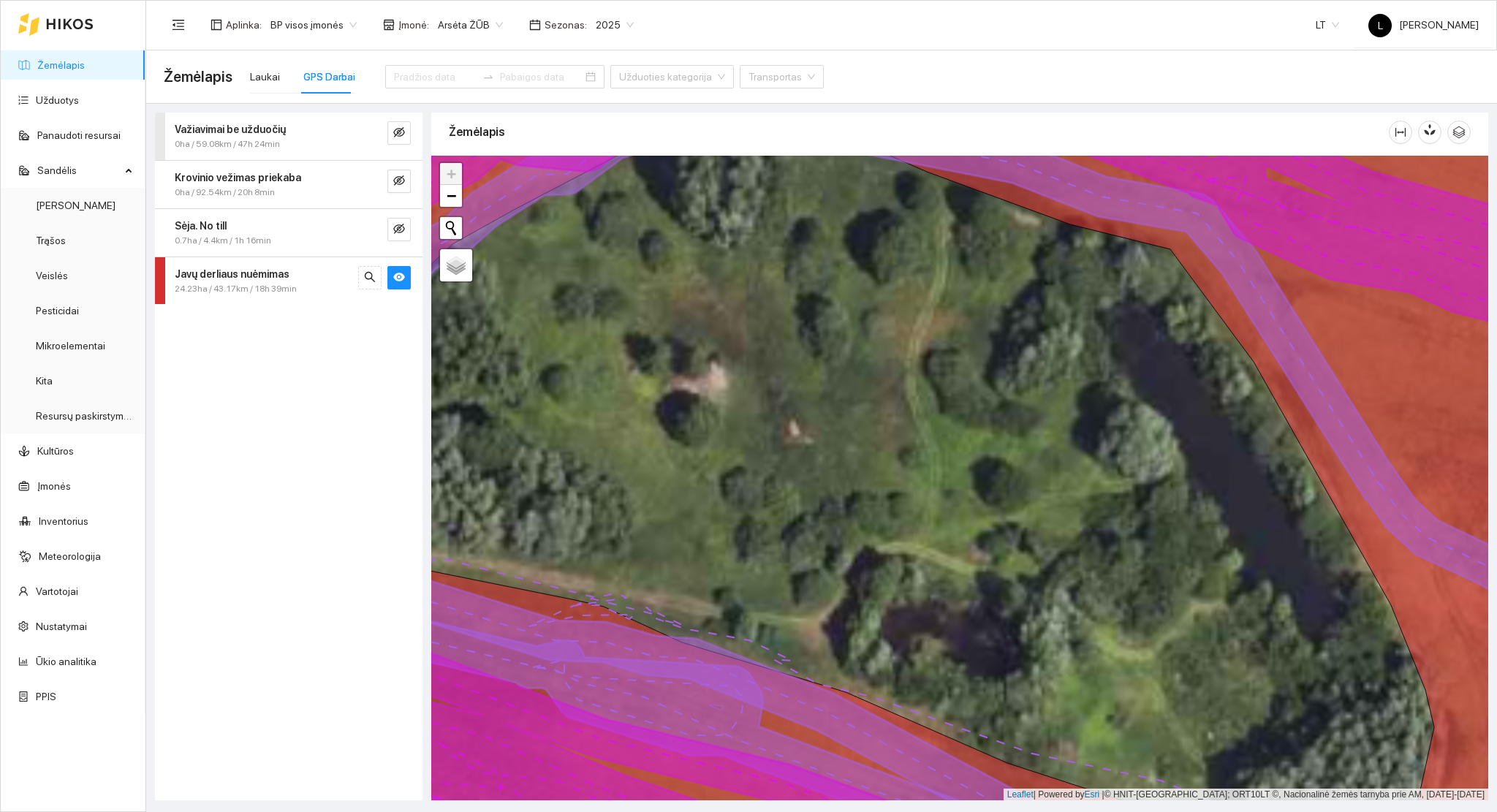
drag, startPoint x: 899, startPoint y: 501, endPoint x: 992, endPoint y: 466, distance: 99.4
click at [990, 466] on div at bounding box center [959, 478] width 1057 height 645
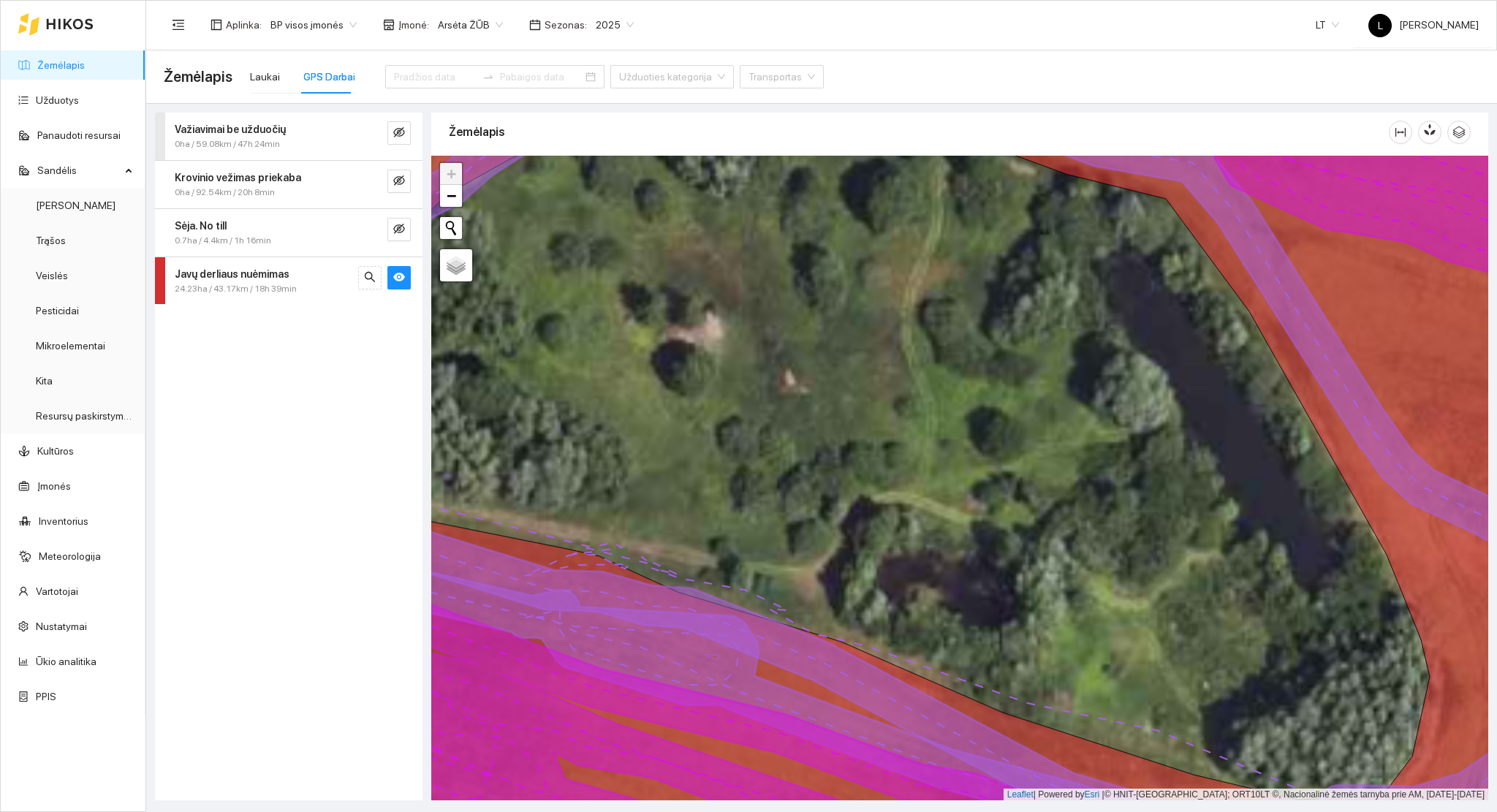
drag, startPoint x: 1042, startPoint y: 484, endPoint x: 775, endPoint y: 480, distance: 267.0
click at [775, 480] on div at bounding box center [959, 478] width 1057 height 645
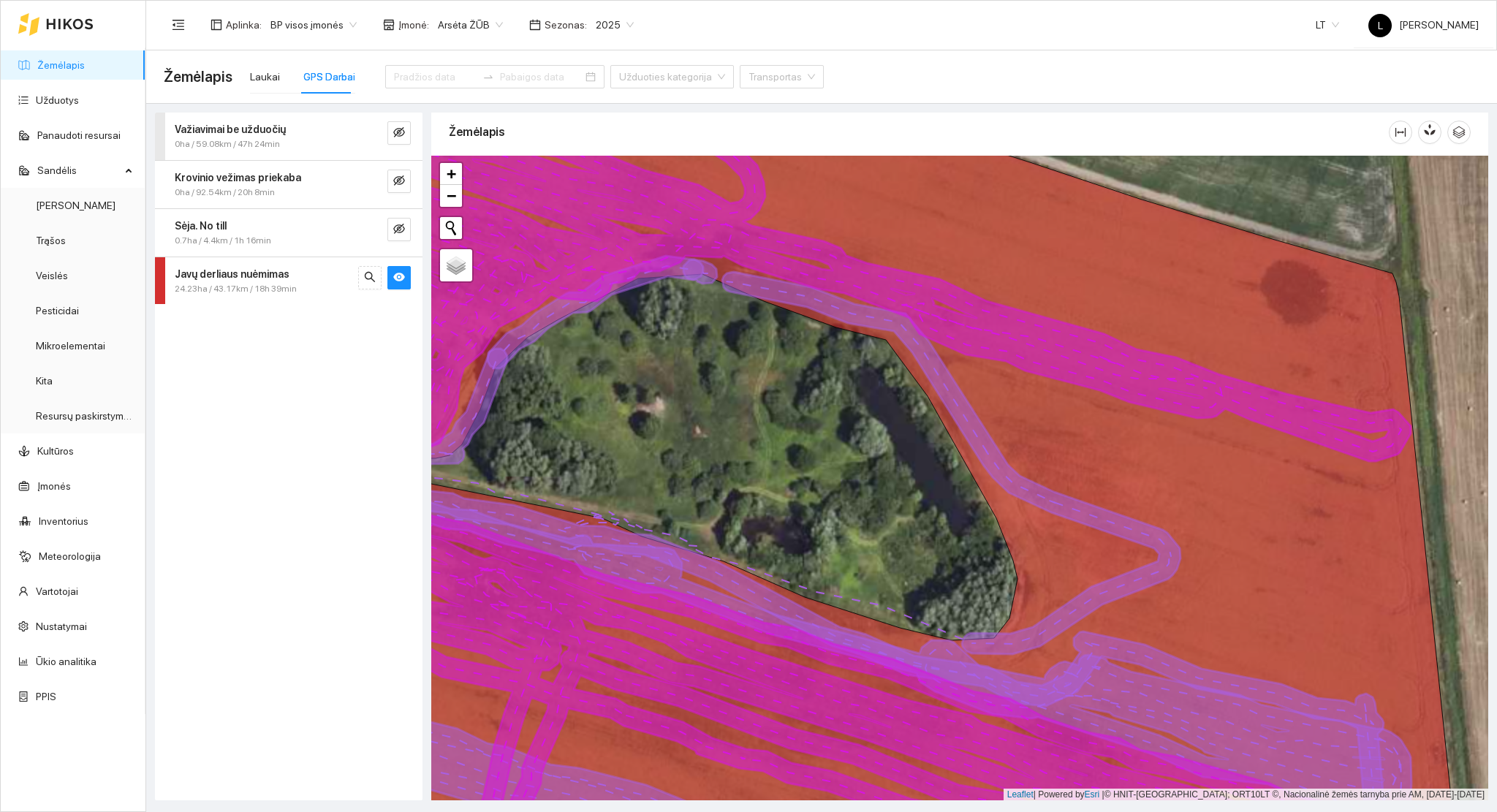
drag, startPoint x: 787, startPoint y: 519, endPoint x: 892, endPoint y: 437, distance: 133.2
click at [892, 437] on div at bounding box center [959, 478] width 1057 height 645
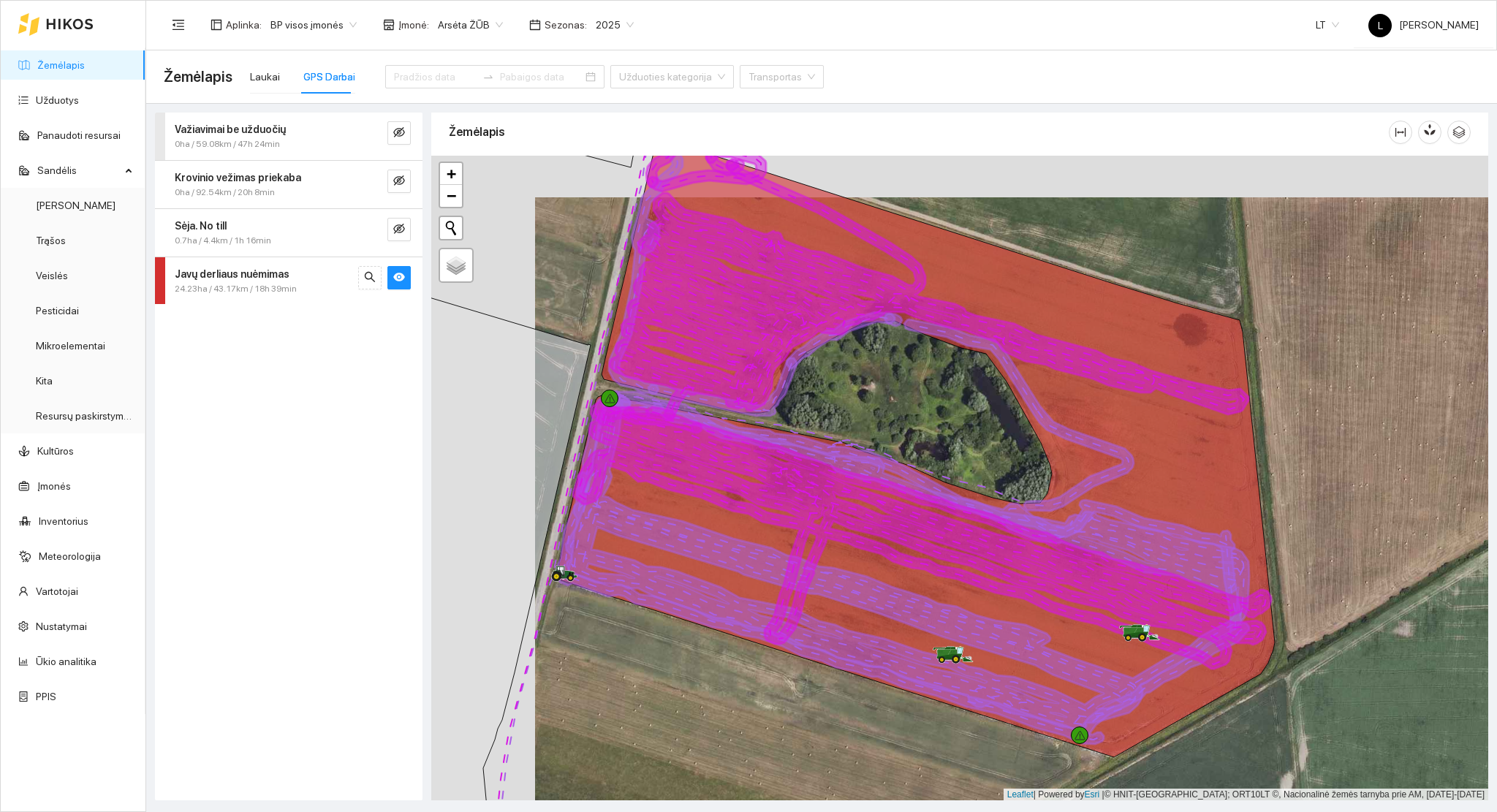
drag, startPoint x: 890, startPoint y: 496, endPoint x: 959, endPoint y: 493, distance: 69.1
click at [959, 493] on icon at bounding box center [908, 559] width 684 height 337
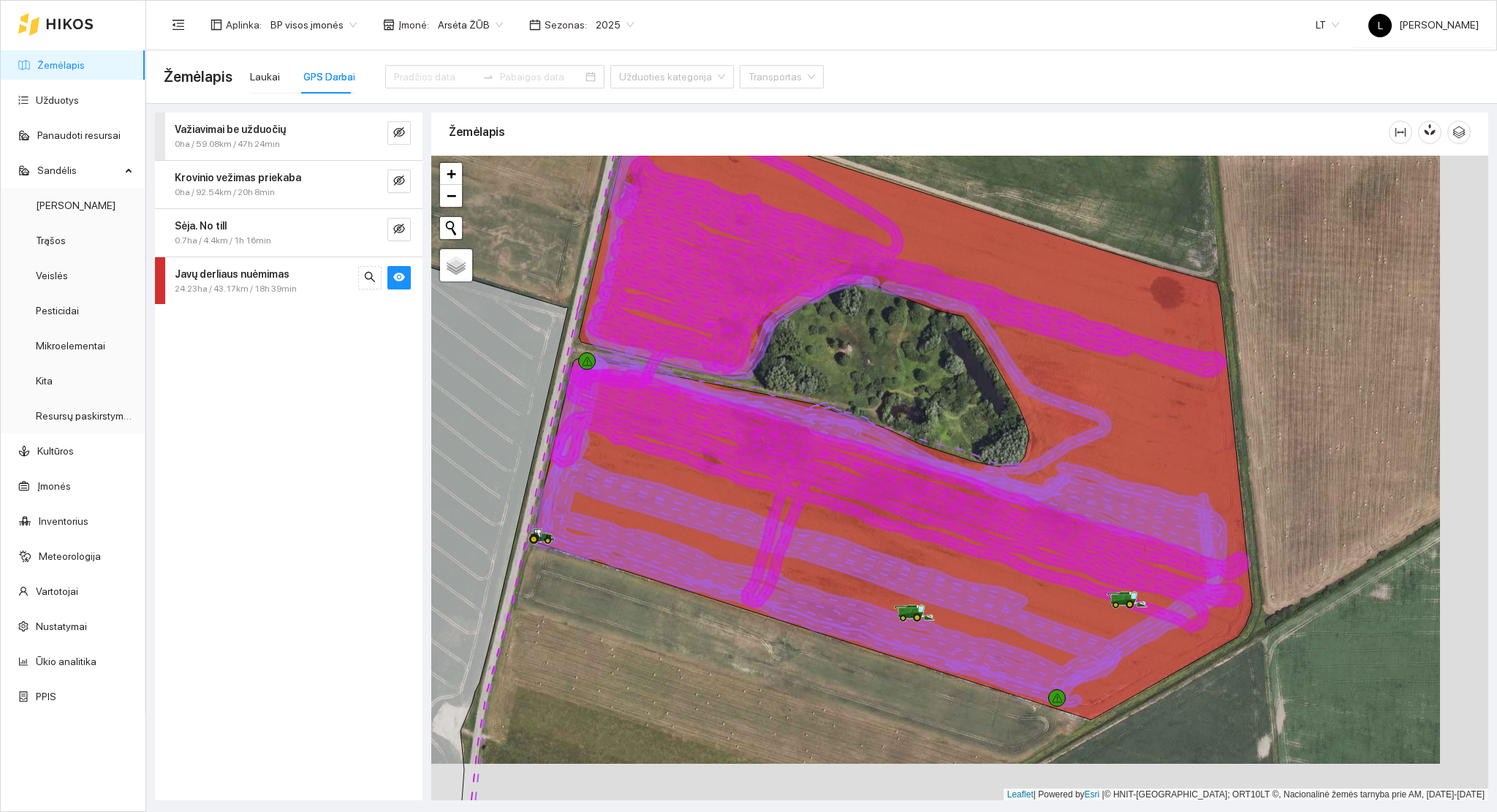
drag, startPoint x: 859, startPoint y: 518, endPoint x: 811, endPoint y: 480, distance: 61.2
click at [811, 480] on icon at bounding box center [900, 497] width 698 height 268
